Goal: Check status: Check status

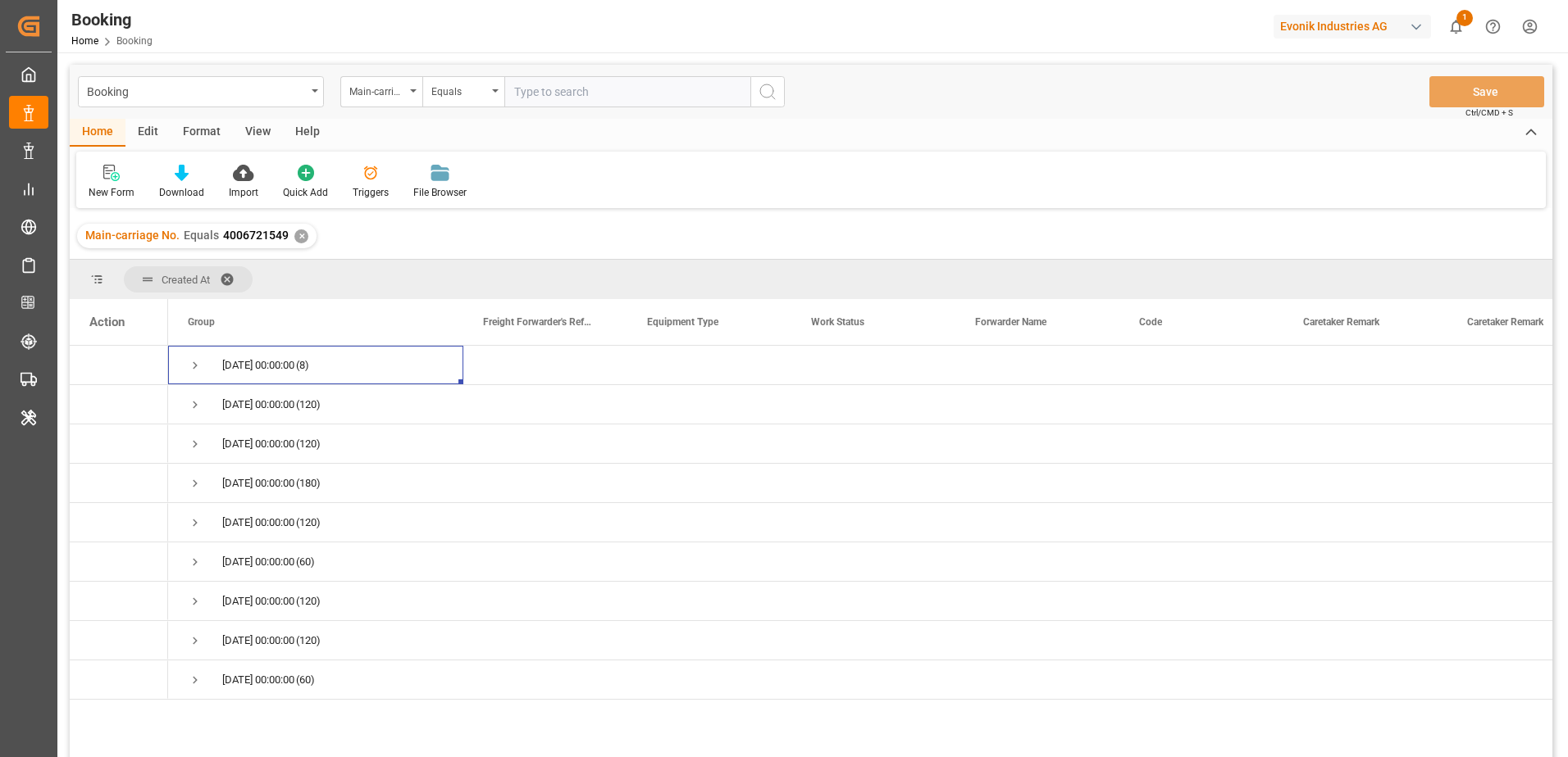
scroll to position [79, 0]
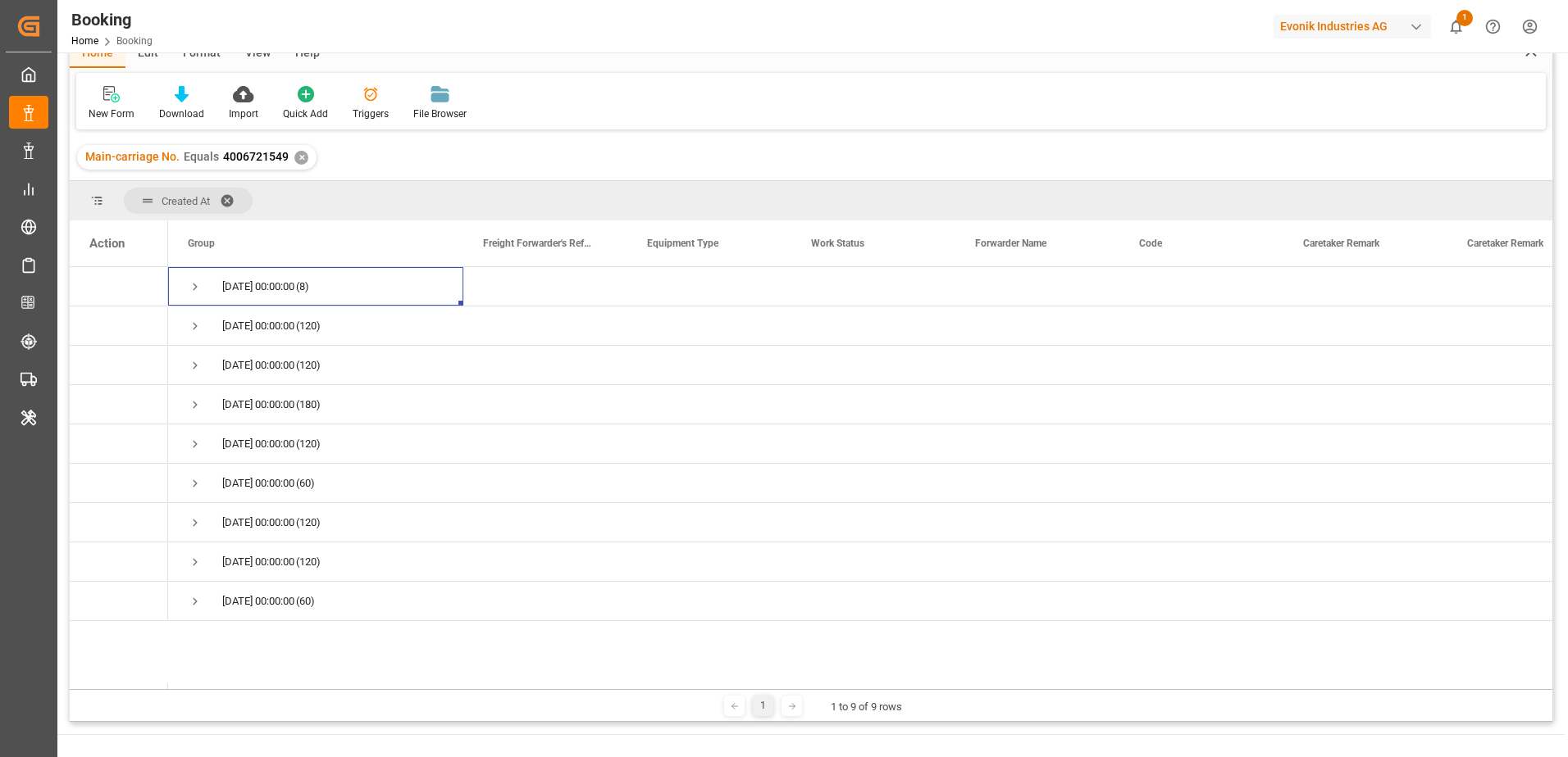
click at [1369, 18] on div "Evonik Industries AG" at bounding box center [1352, 27] width 158 height 24
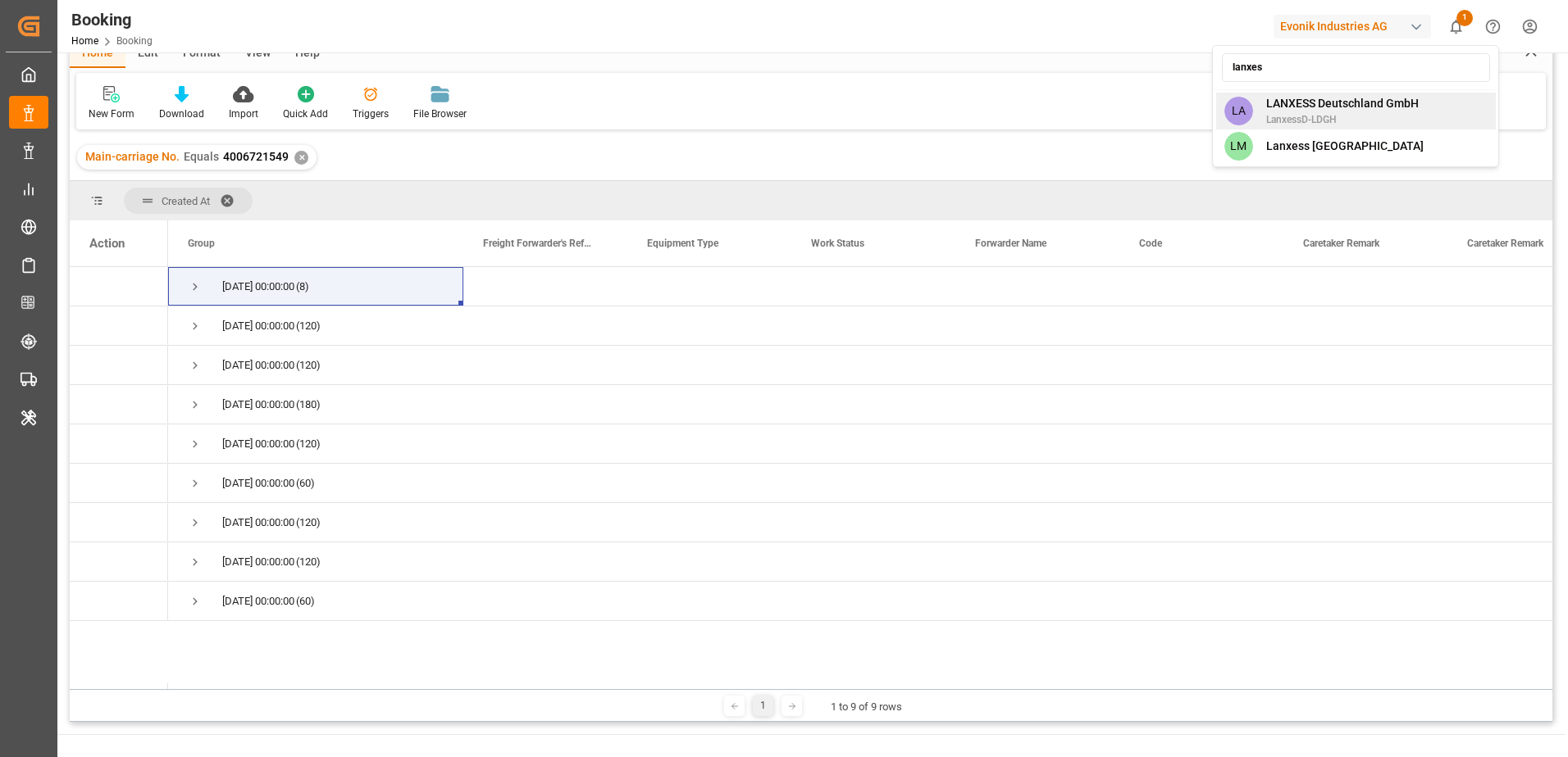
type input "lanxes"
click at [1345, 110] on span "LANXESS Deutschland GmbH" at bounding box center [1342, 104] width 152 height 18
